Goal: Find specific page/section

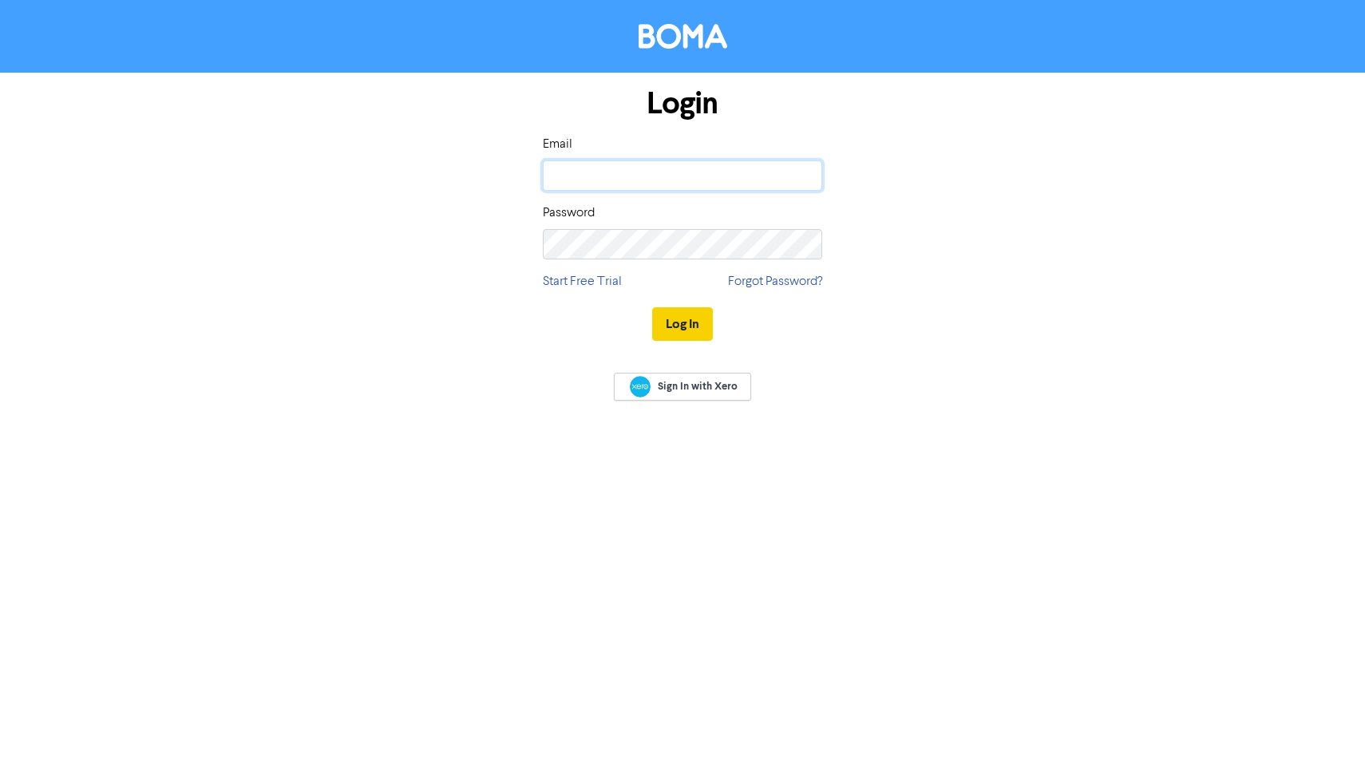
type input "[EMAIL_ADDRESS][PERSON_NAME][DOMAIN_NAME]"
click at [672, 328] on button "Log In" at bounding box center [682, 324] width 61 height 34
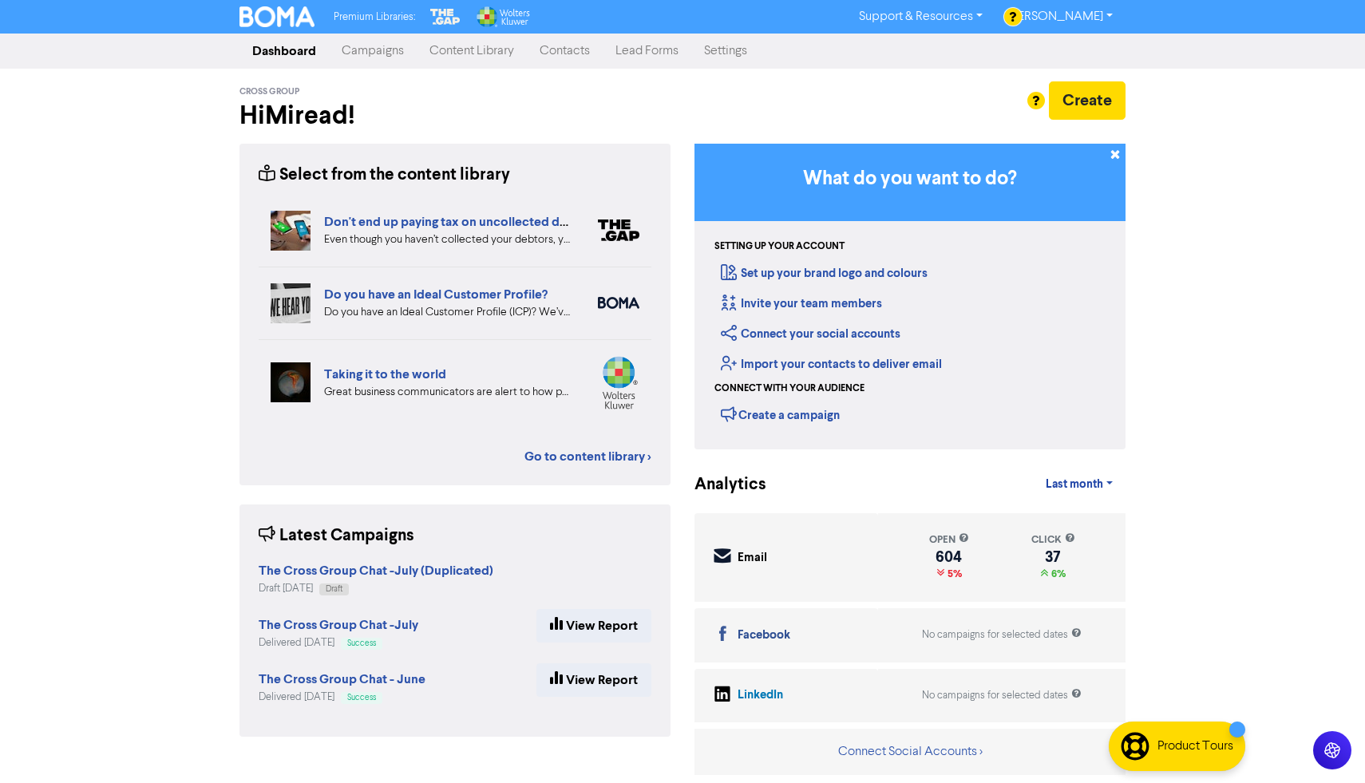
click at [575, 43] on link "Contacts" at bounding box center [565, 51] width 76 height 32
